Goal: Navigation & Orientation: Find specific page/section

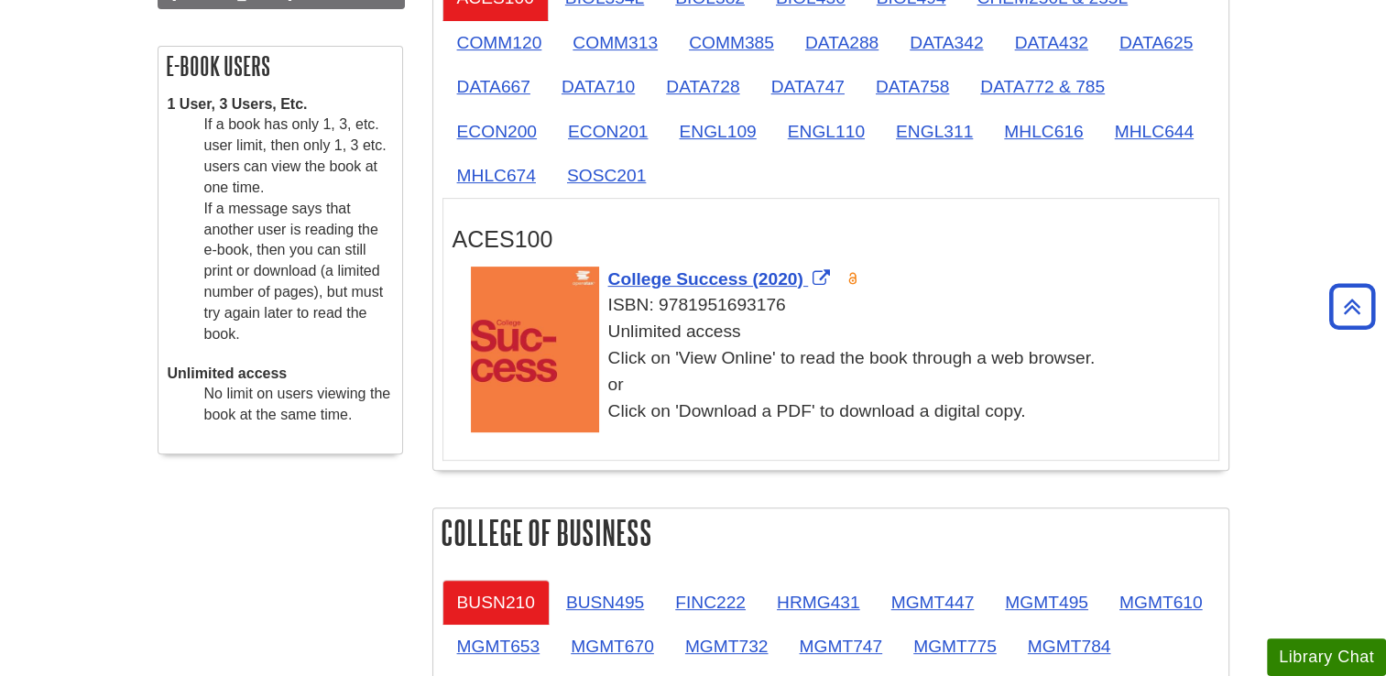
scroll to position [586, 0]
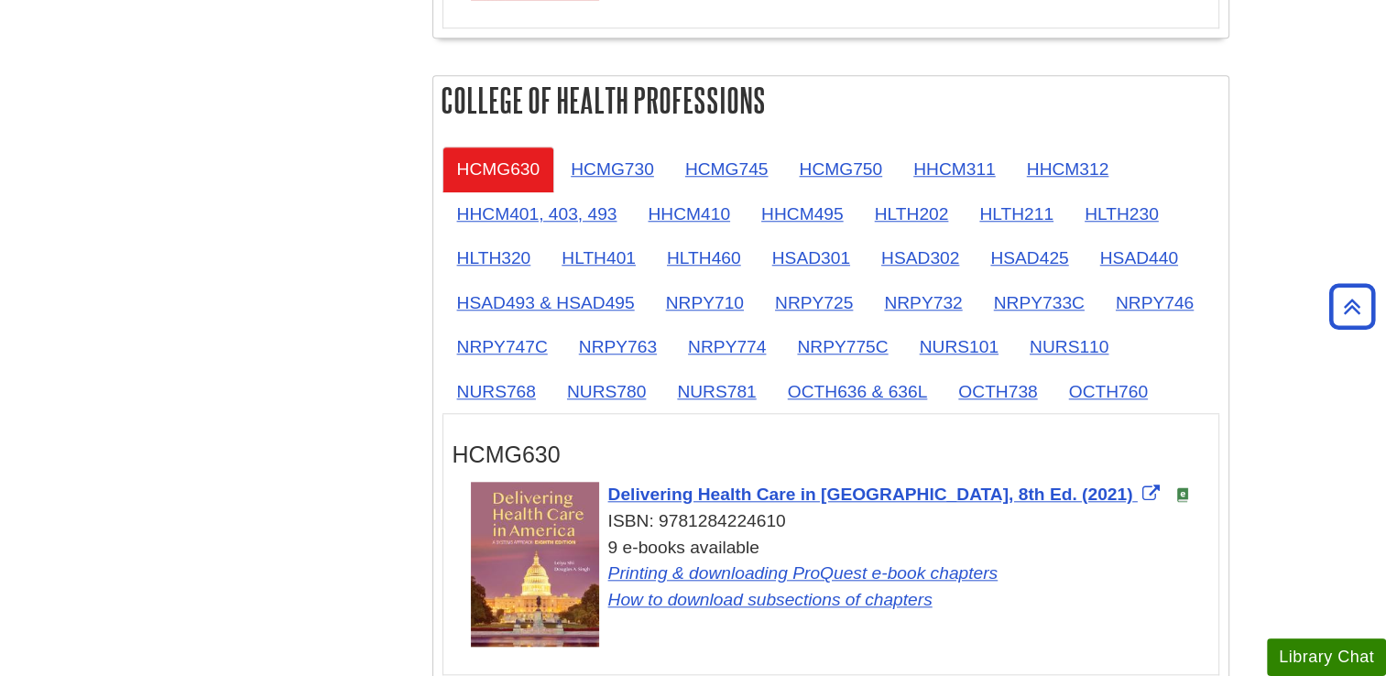
scroll to position [1605, 0]
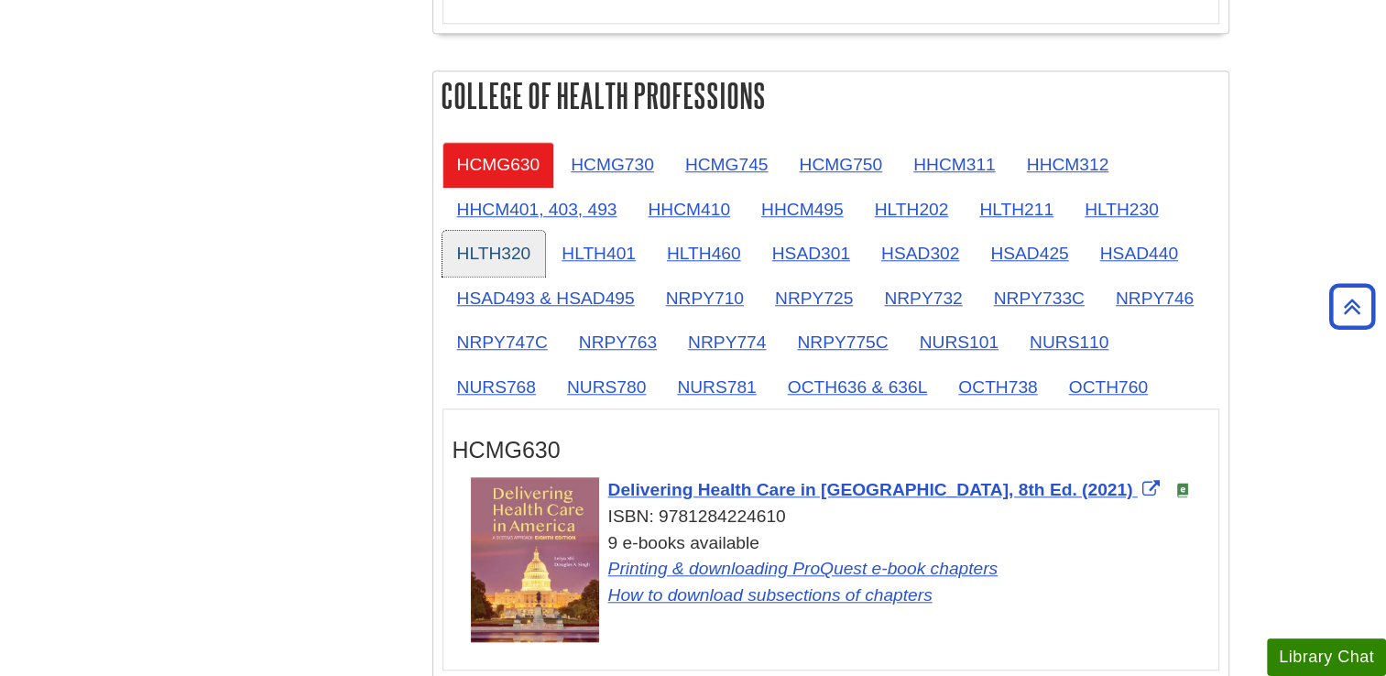
click at [498, 240] on link "HLTH320" at bounding box center [494, 253] width 104 height 45
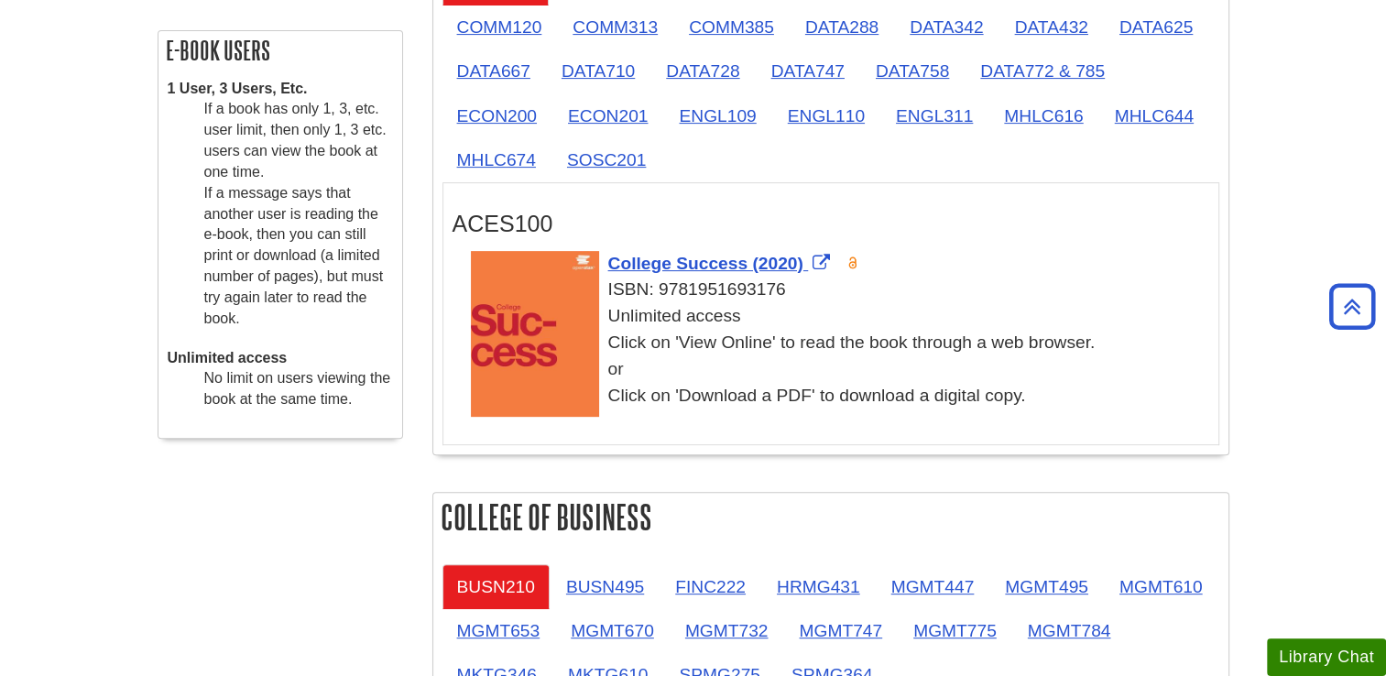
scroll to position [0, 0]
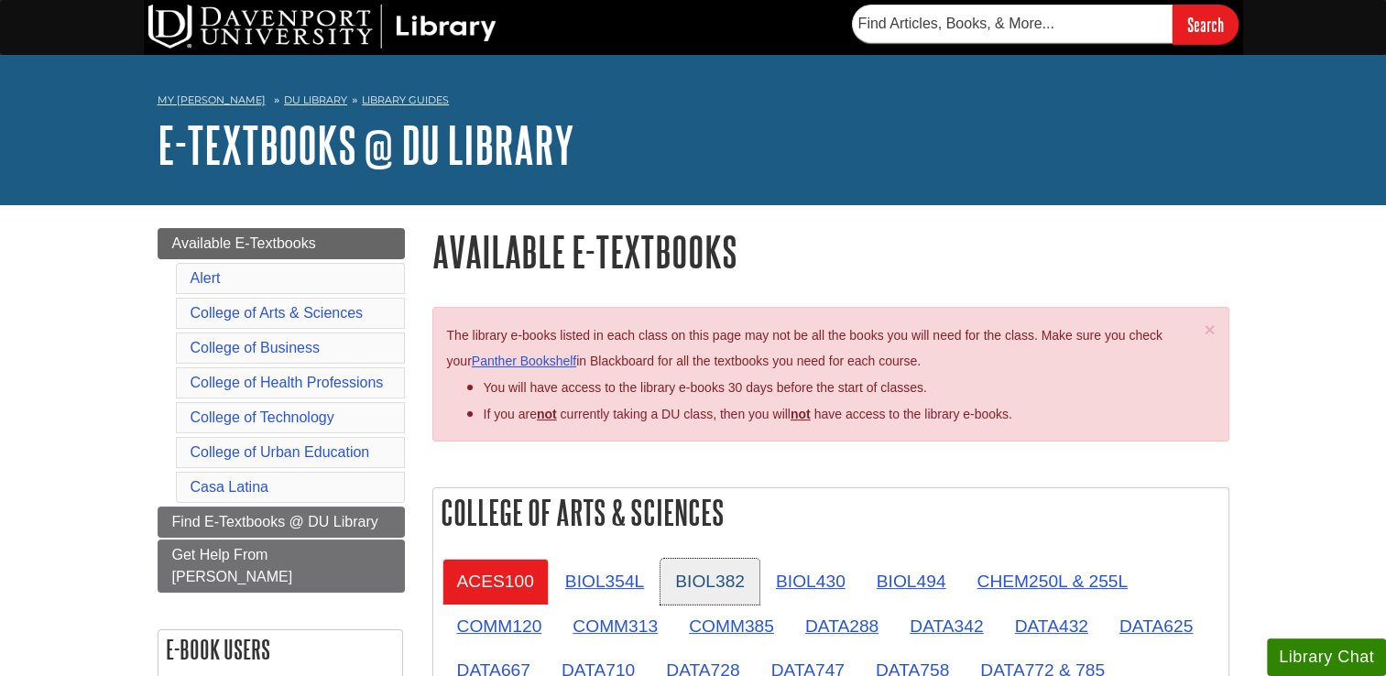
drag, startPoint x: 714, startPoint y: 581, endPoint x: 691, endPoint y: 584, distance: 24.1
click at [691, 584] on link "BIOL382" at bounding box center [709, 581] width 99 height 45
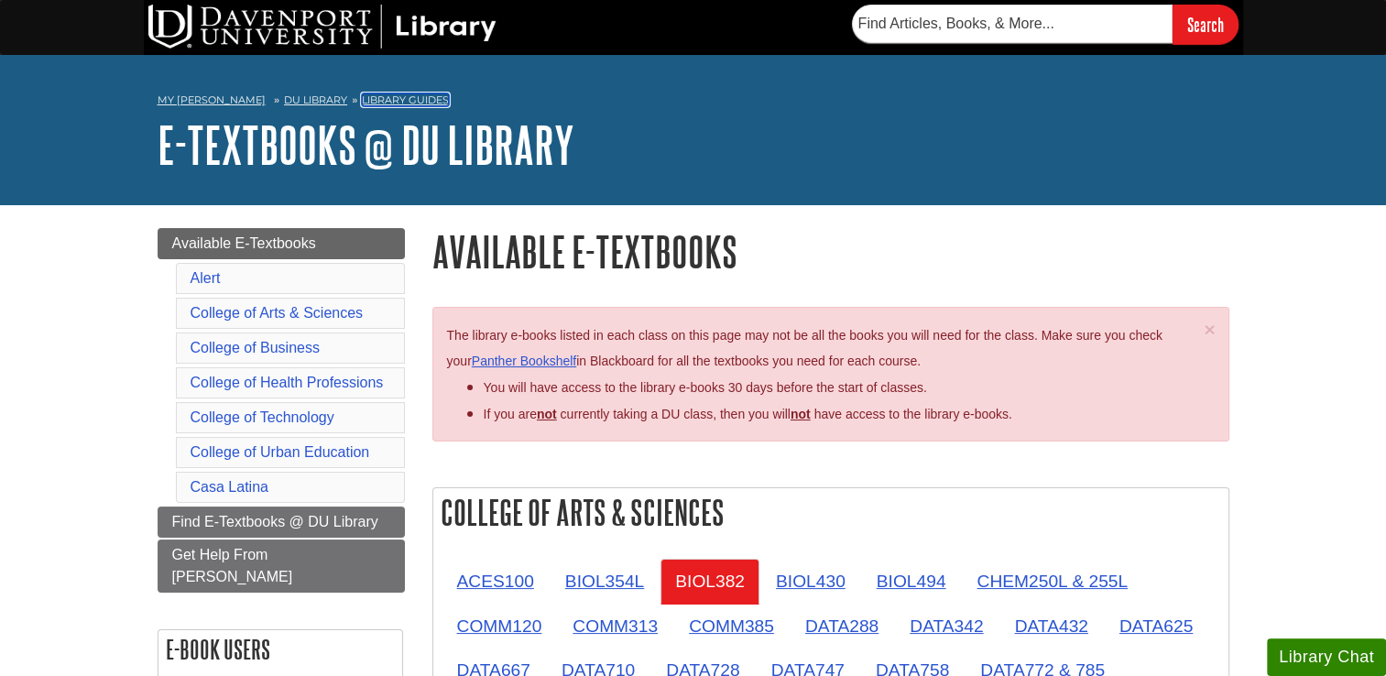
click at [389, 97] on link "Library Guides" at bounding box center [405, 99] width 87 height 13
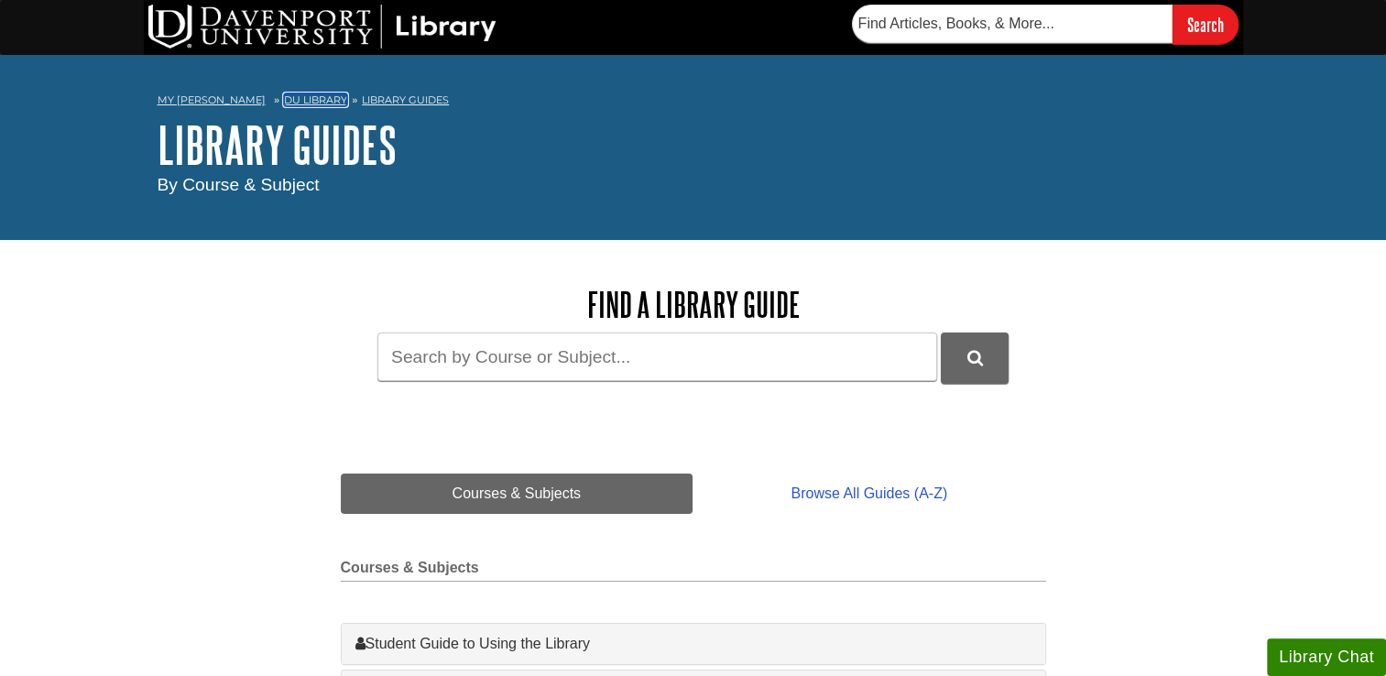
click at [289, 99] on link "DU Library" at bounding box center [315, 99] width 63 height 13
